Goal: Ask a question

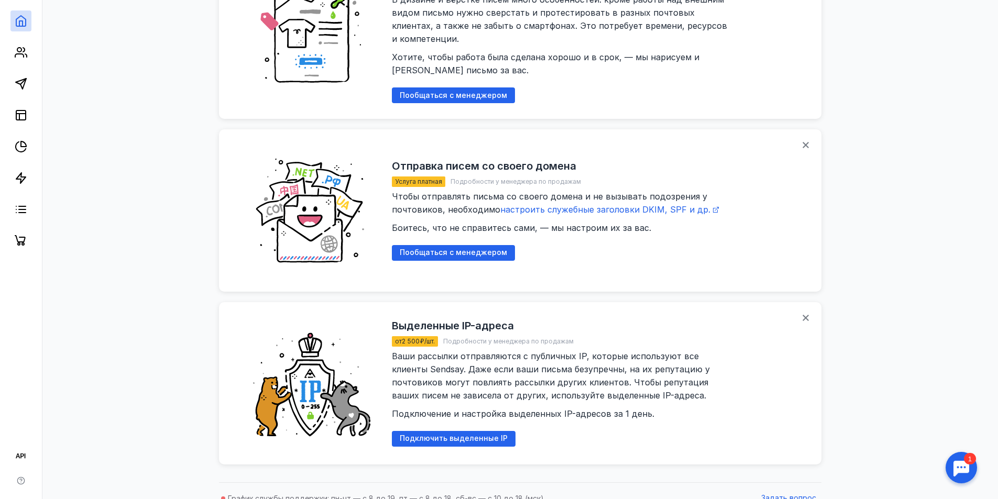
scroll to position [1134, 0]
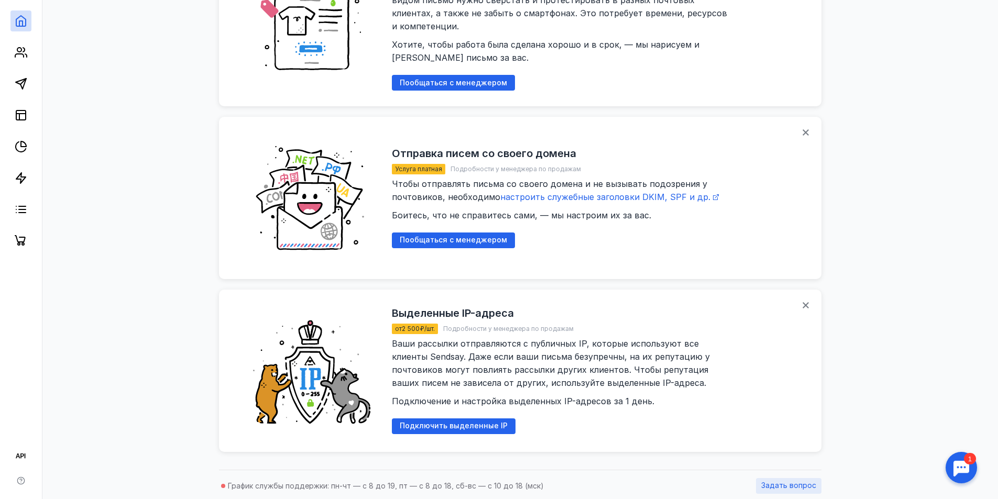
click at [773, 481] on span "Задать вопрос" at bounding box center [788, 485] width 55 height 9
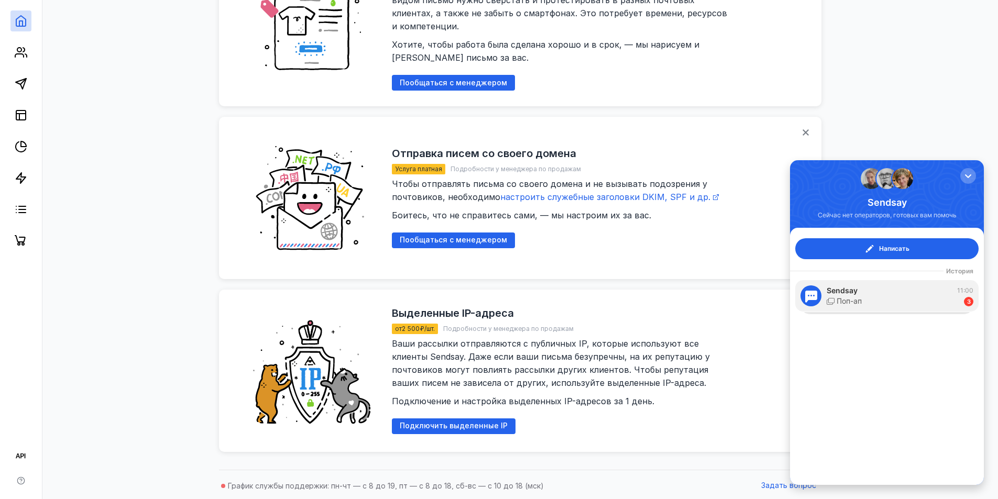
scroll to position [0, 0]
click at [925, 364] on div "Написать История Sendsay 11:00 Поп-ап 3" at bounding box center [887, 356] width 194 height 257
click at [887, 242] on button "Написать" at bounding box center [886, 248] width 183 height 21
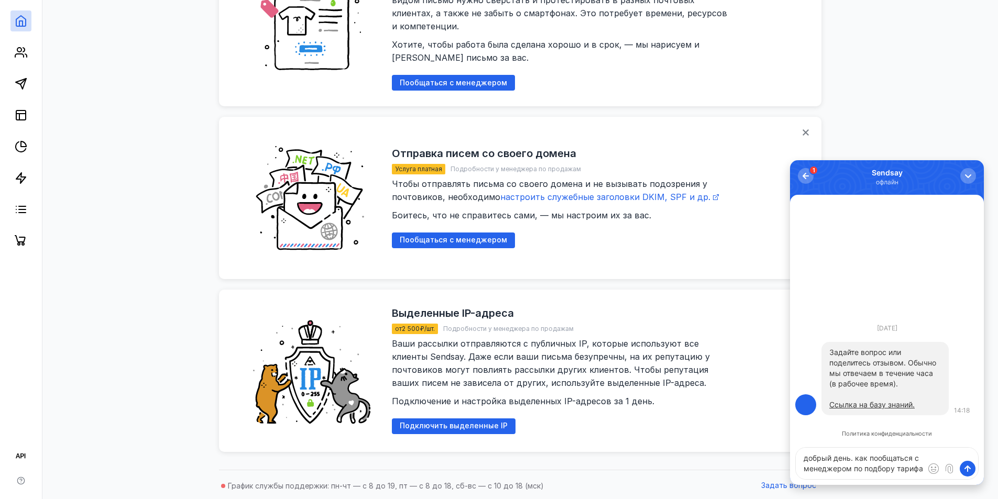
type textarea "добрый день. как пообщаться с менеджером по подбору тарифа?"
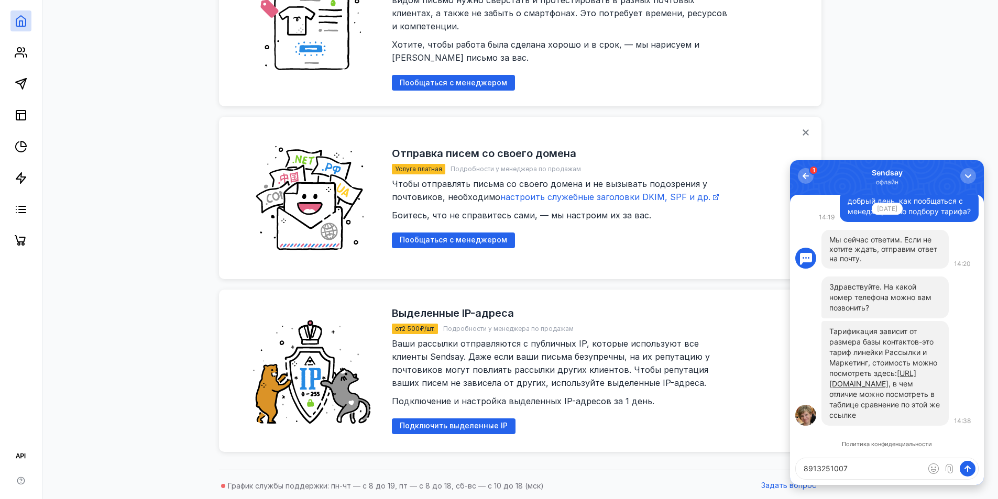
type textarea "89132510070"
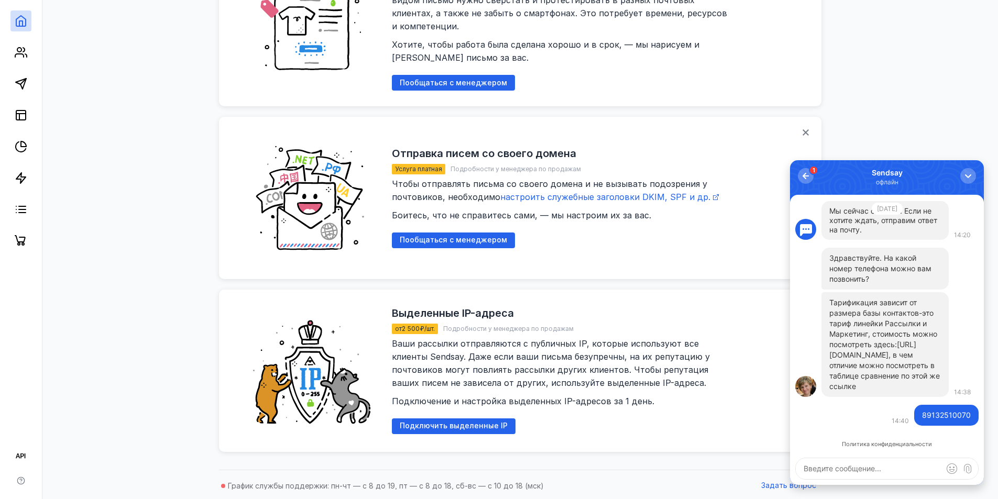
click at [875, 353] on link "[URL][DOMAIN_NAME]" at bounding box center [872, 349] width 87 height 19
click at [821, 467] on textarea at bounding box center [886, 468] width 182 height 21
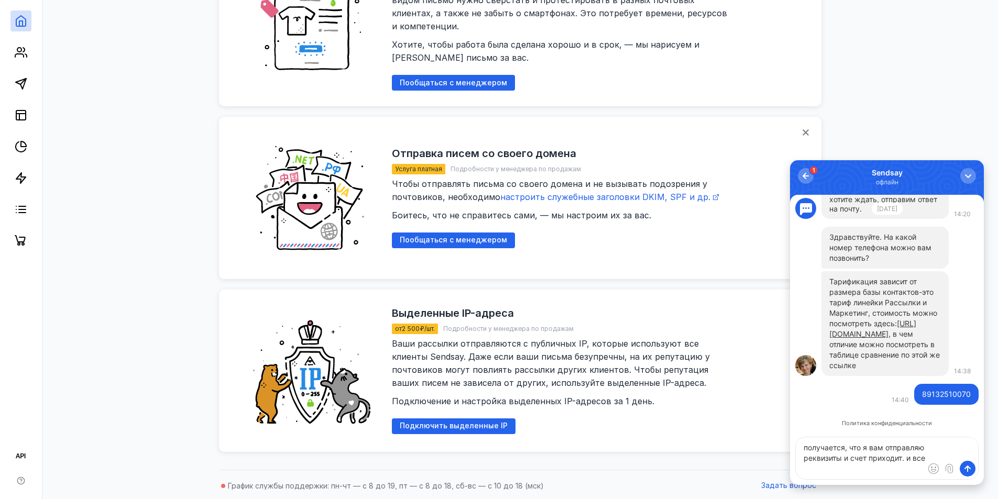
type textarea "получается, что я вам отправляю реквизиты и счет приходит. и все?"
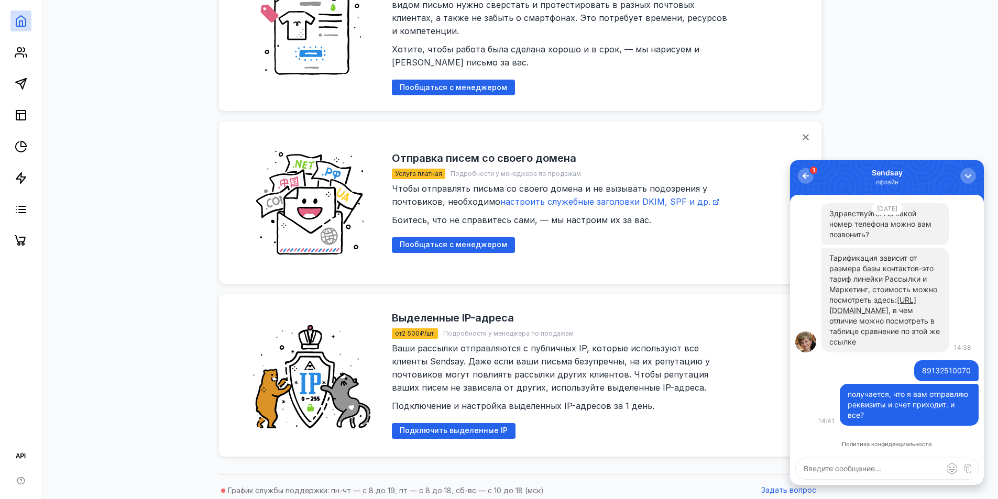
scroll to position [1134, 0]
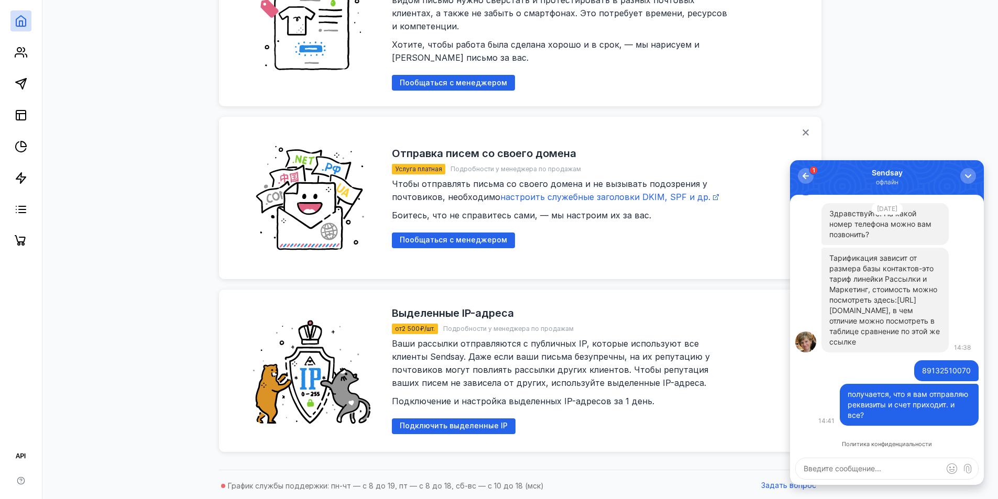
click at [880, 309] on link "[URL][DOMAIN_NAME]" at bounding box center [872, 304] width 87 height 19
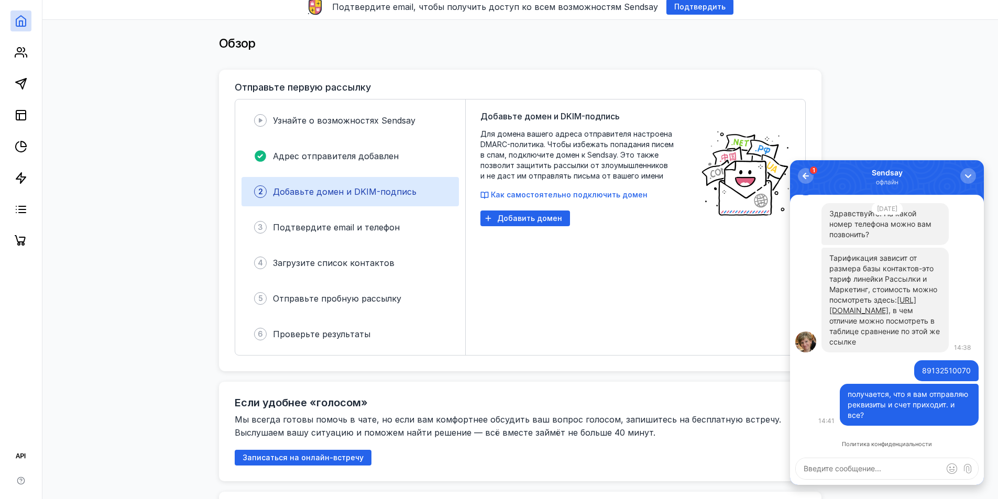
scroll to position [0, 0]
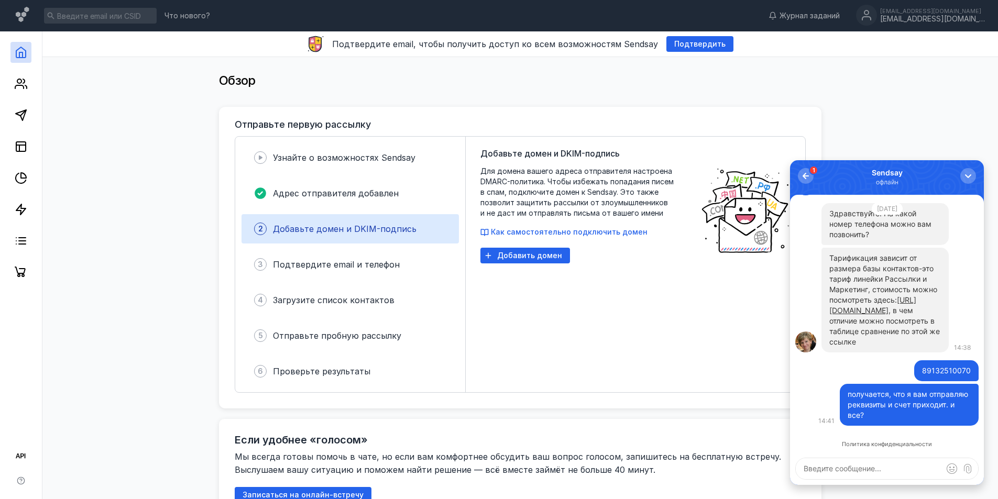
click at [614, 358] on div "Добавьте домен и DKIM-подпись Для домена вашего адреса отправителя настроена DM…" at bounding box center [584, 264] width 209 height 235
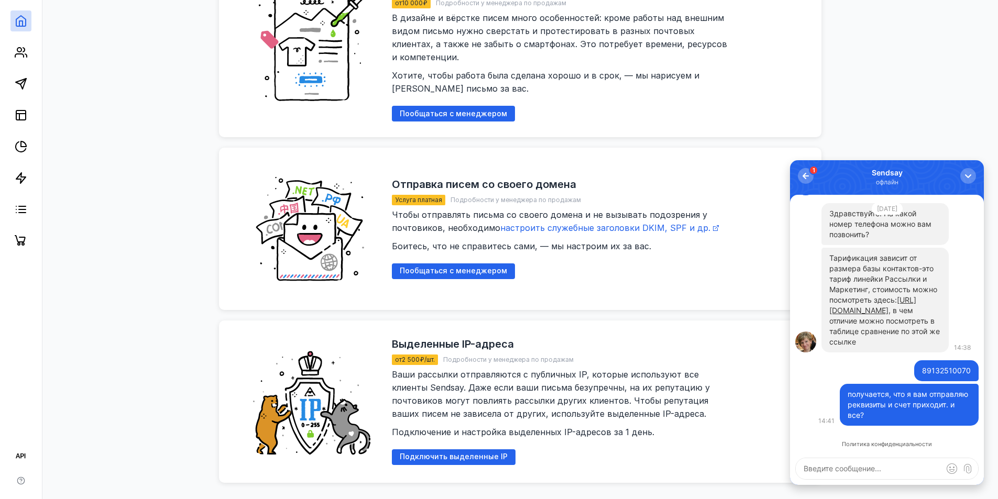
scroll to position [1134, 0]
